Goal: Task Accomplishment & Management: Manage account settings

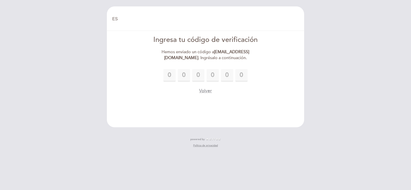
select select "es"
type input "1"
type input "0"
type input "6"
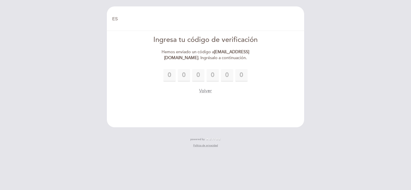
type input "1"
type input "0"
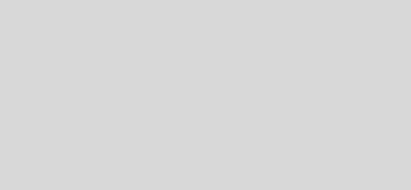
select select "es"
